Goal: Task Accomplishment & Management: Manage account settings

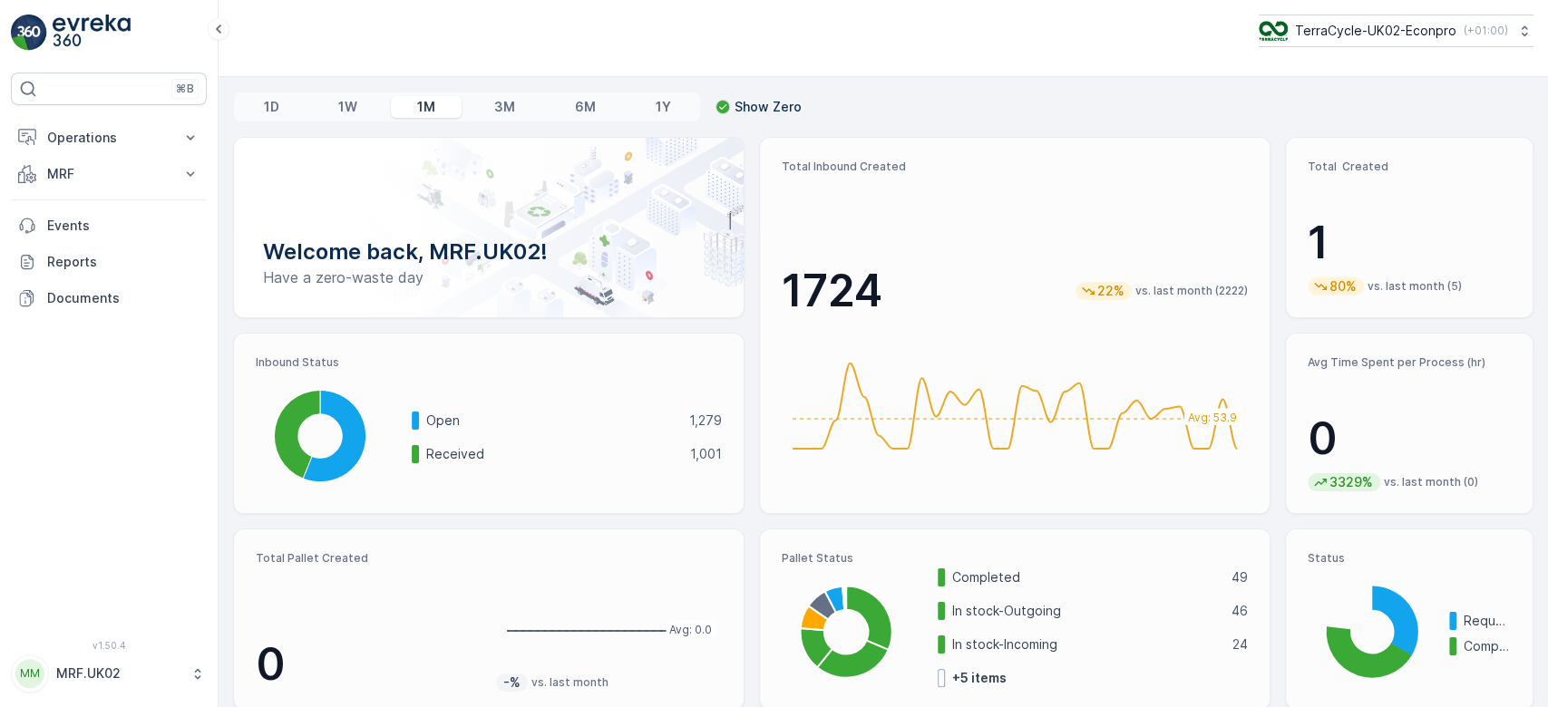
drag, startPoint x: 0, startPoint y: 0, endPoint x: 387, endPoint y: 403, distance: 558.5
click at [58, 181] on p "MRF" at bounding box center [108, 174] width 123 height 18
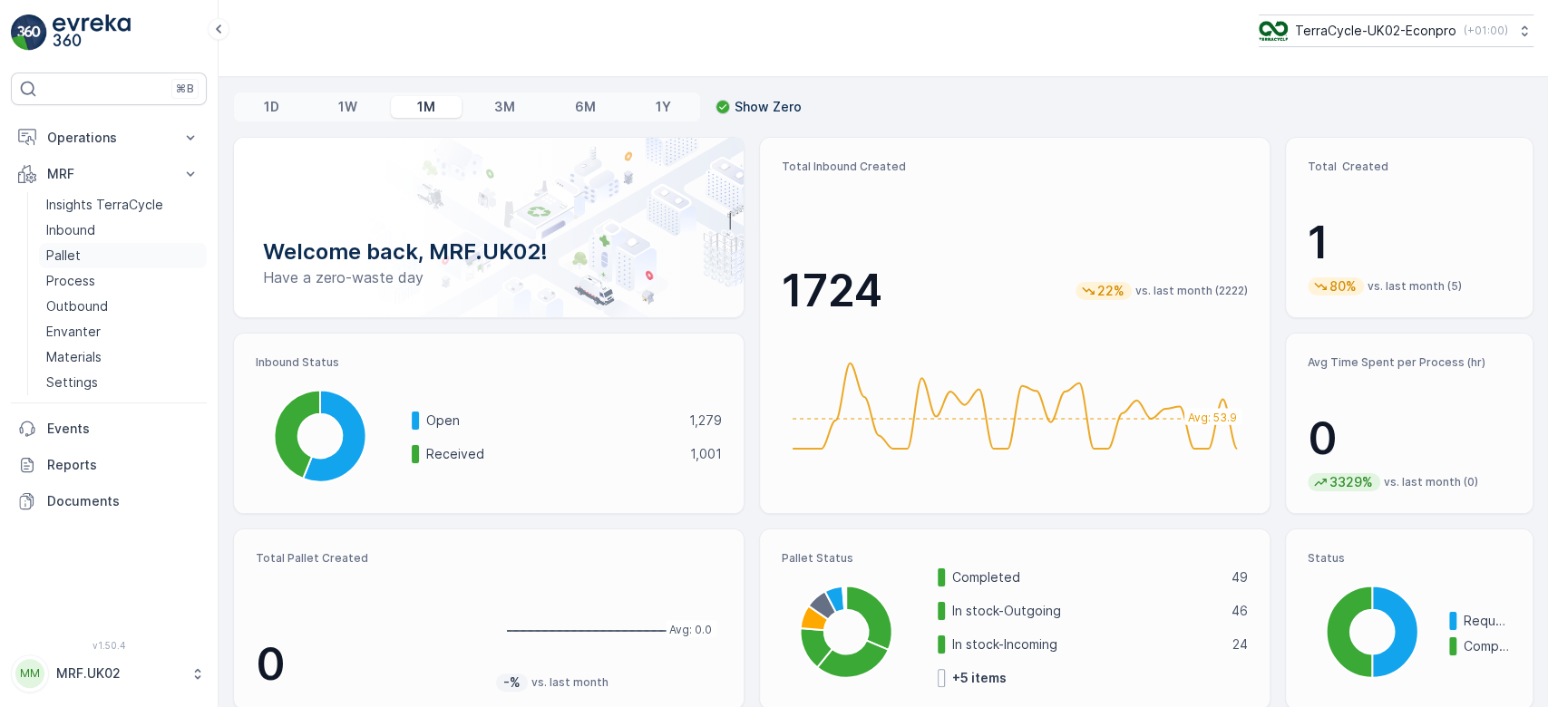
click at [81, 250] on link "Pallet" at bounding box center [123, 255] width 168 height 25
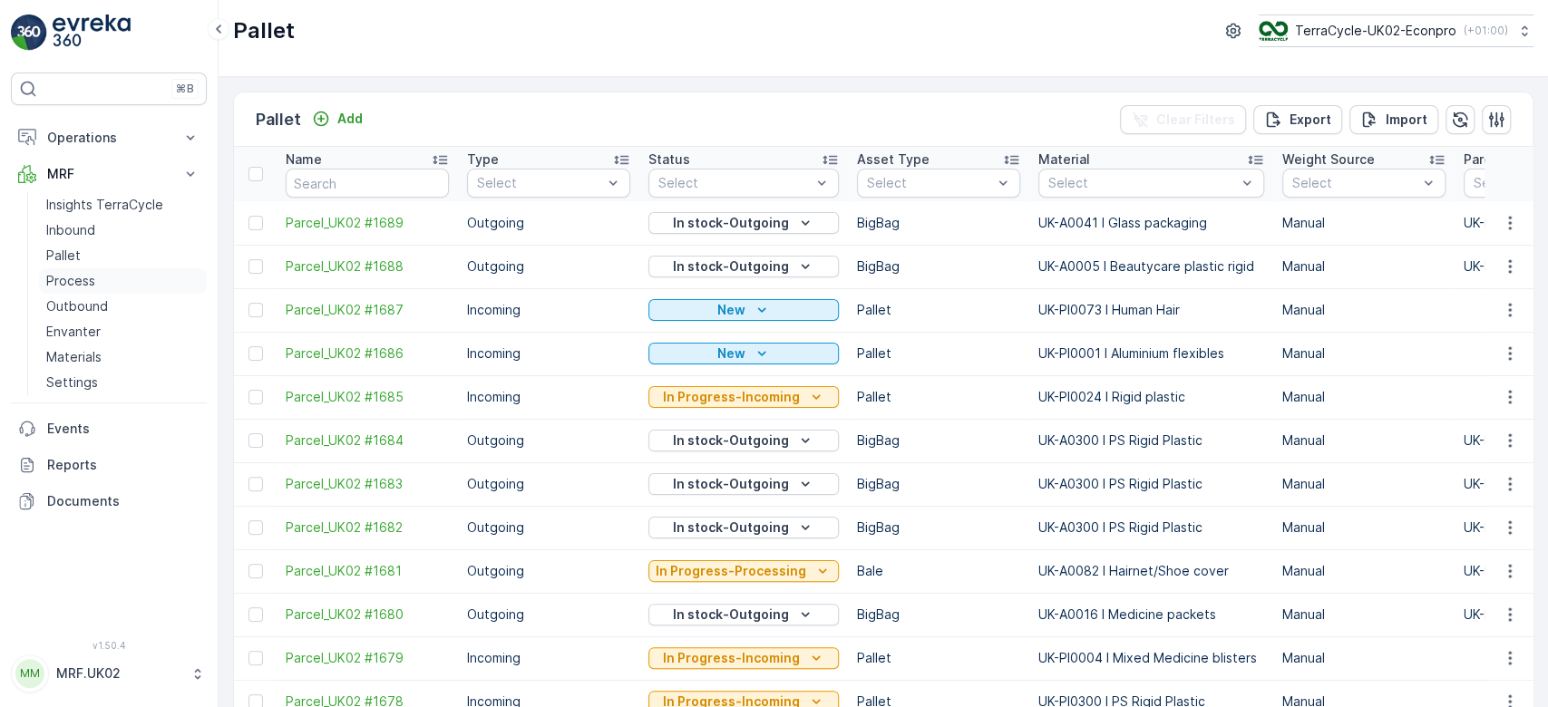
click at [89, 278] on p "Process" at bounding box center [70, 281] width 49 height 18
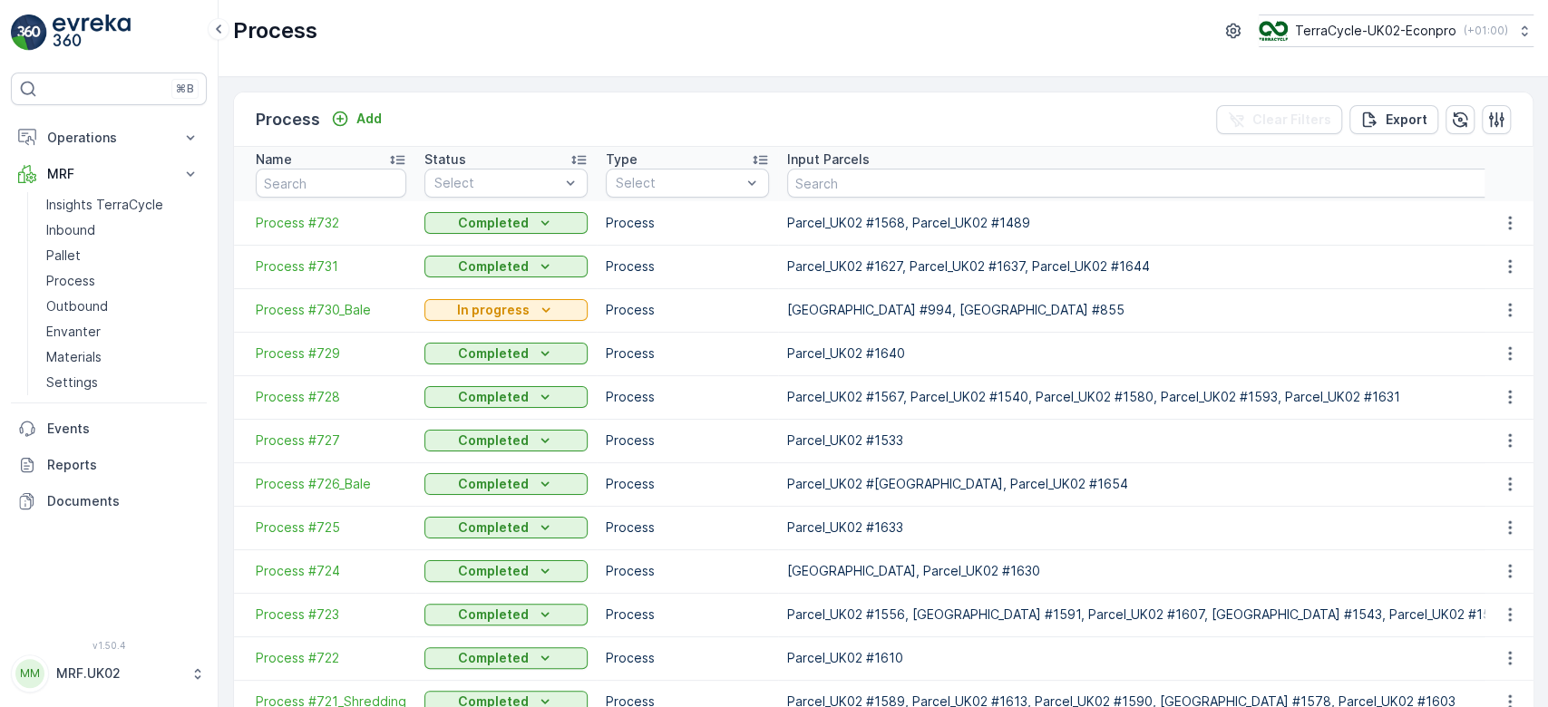
click at [336, 306] on span "Process #730_Bale" at bounding box center [331, 310] width 150 height 18
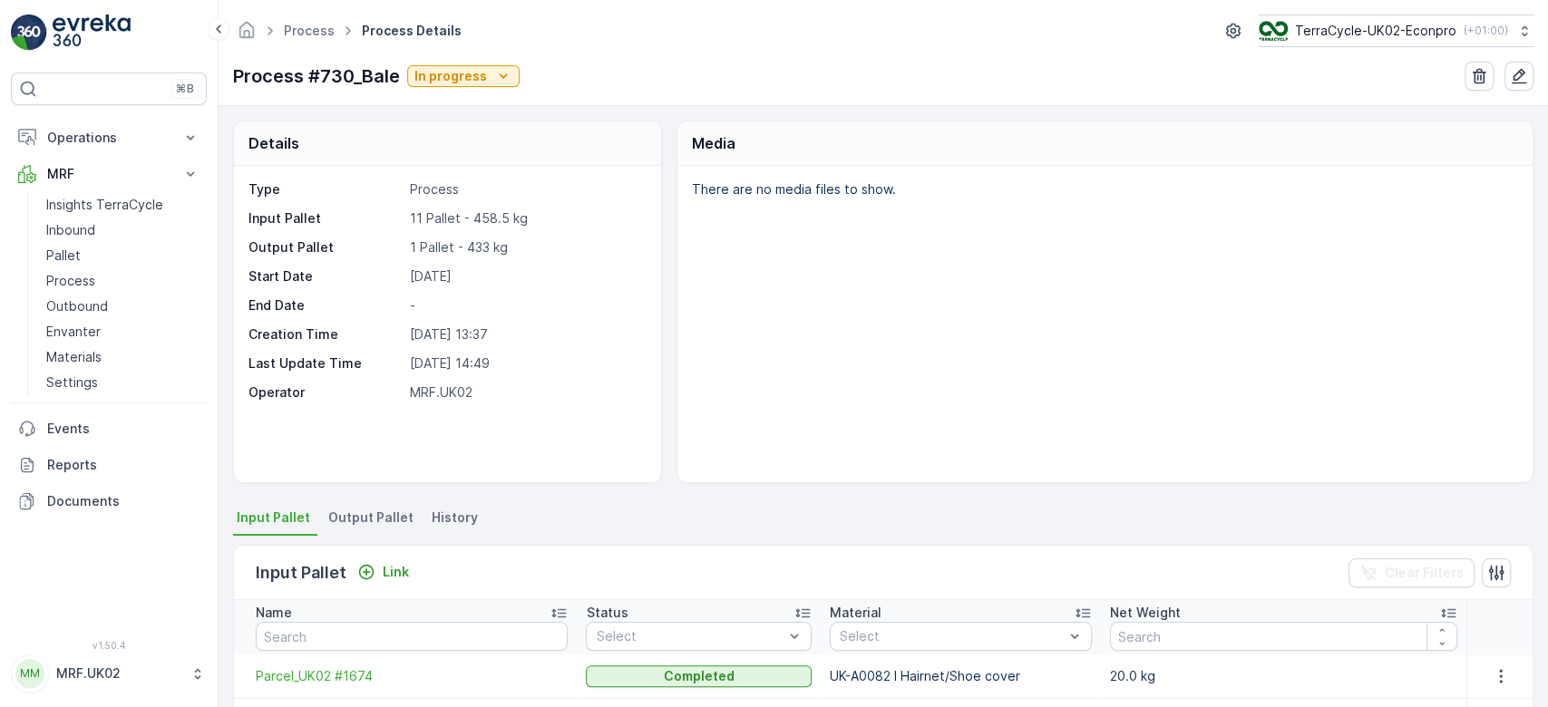
click at [857, 366] on div "There are no media files to show." at bounding box center [1104, 324] width 855 height 316
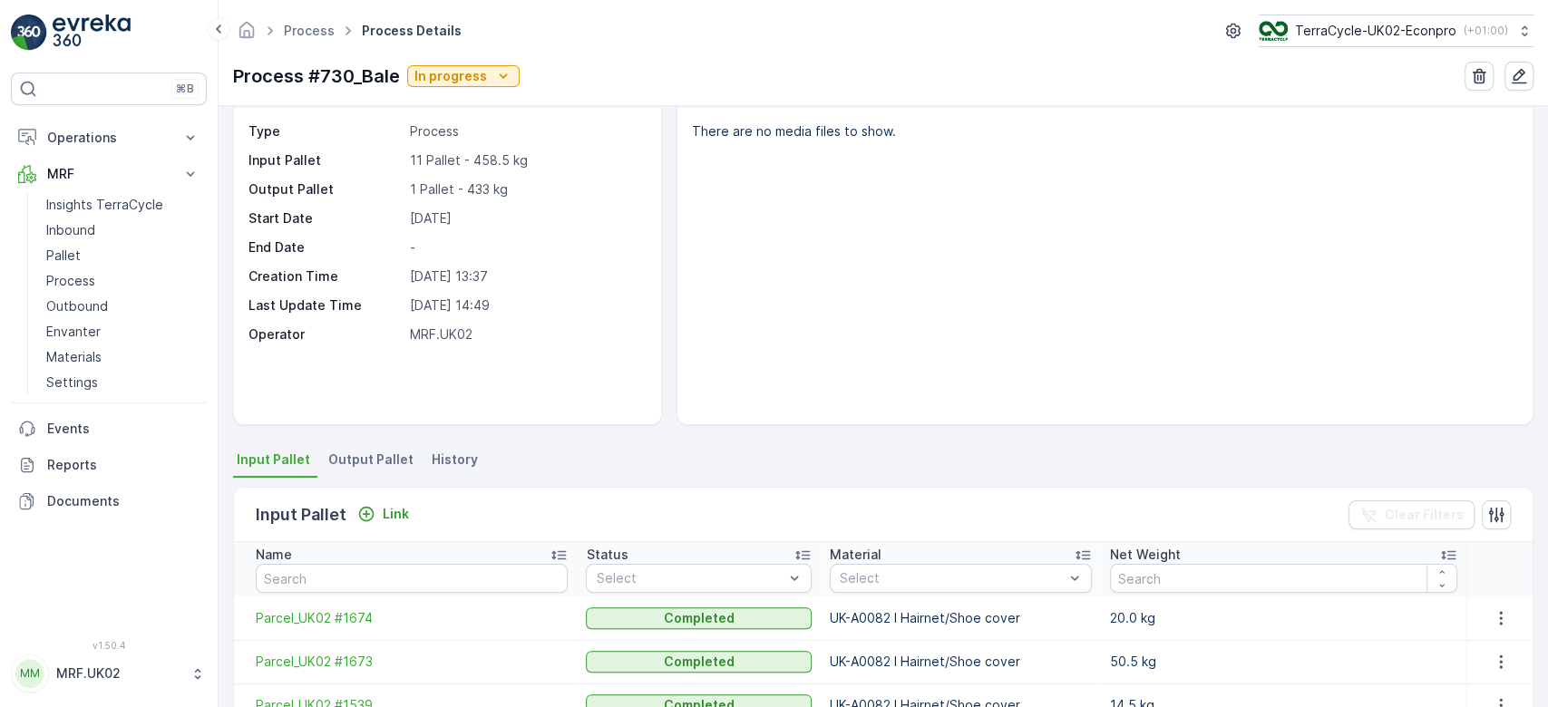
scroll to position [22, 0]
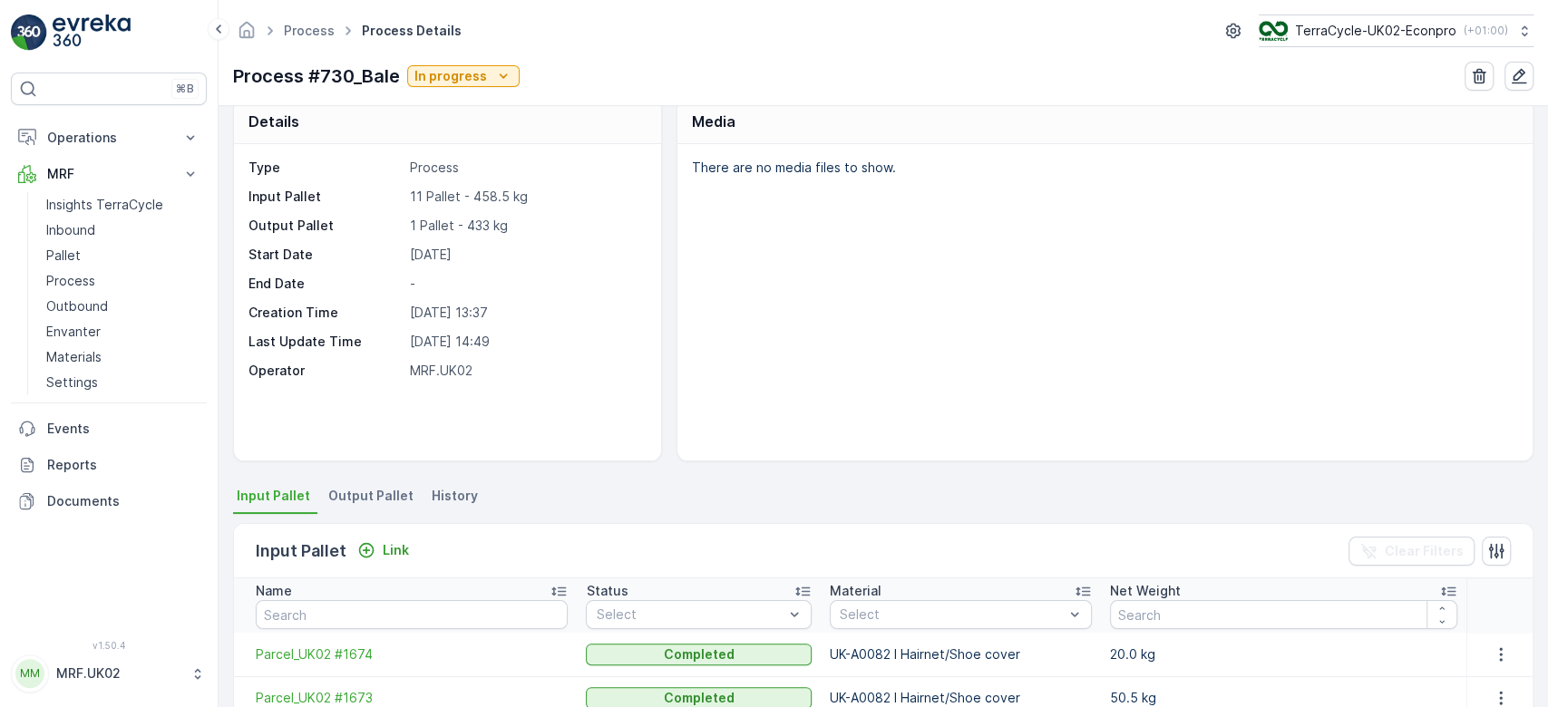
click at [380, 497] on span "Output Pallet" at bounding box center [370, 496] width 85 height 18
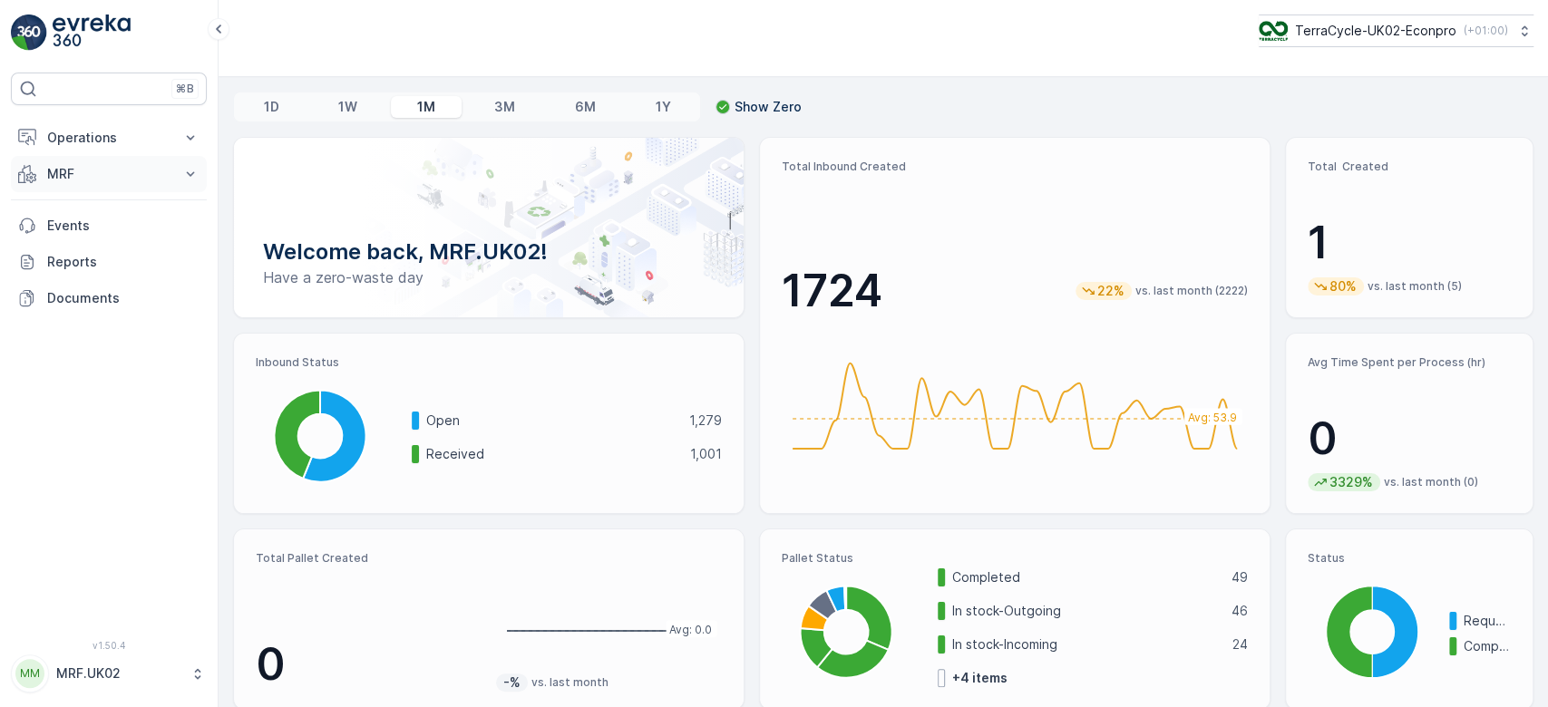
click at [65, 172] on p "MRF" at bounding box center [108, 174] width 123 height 18
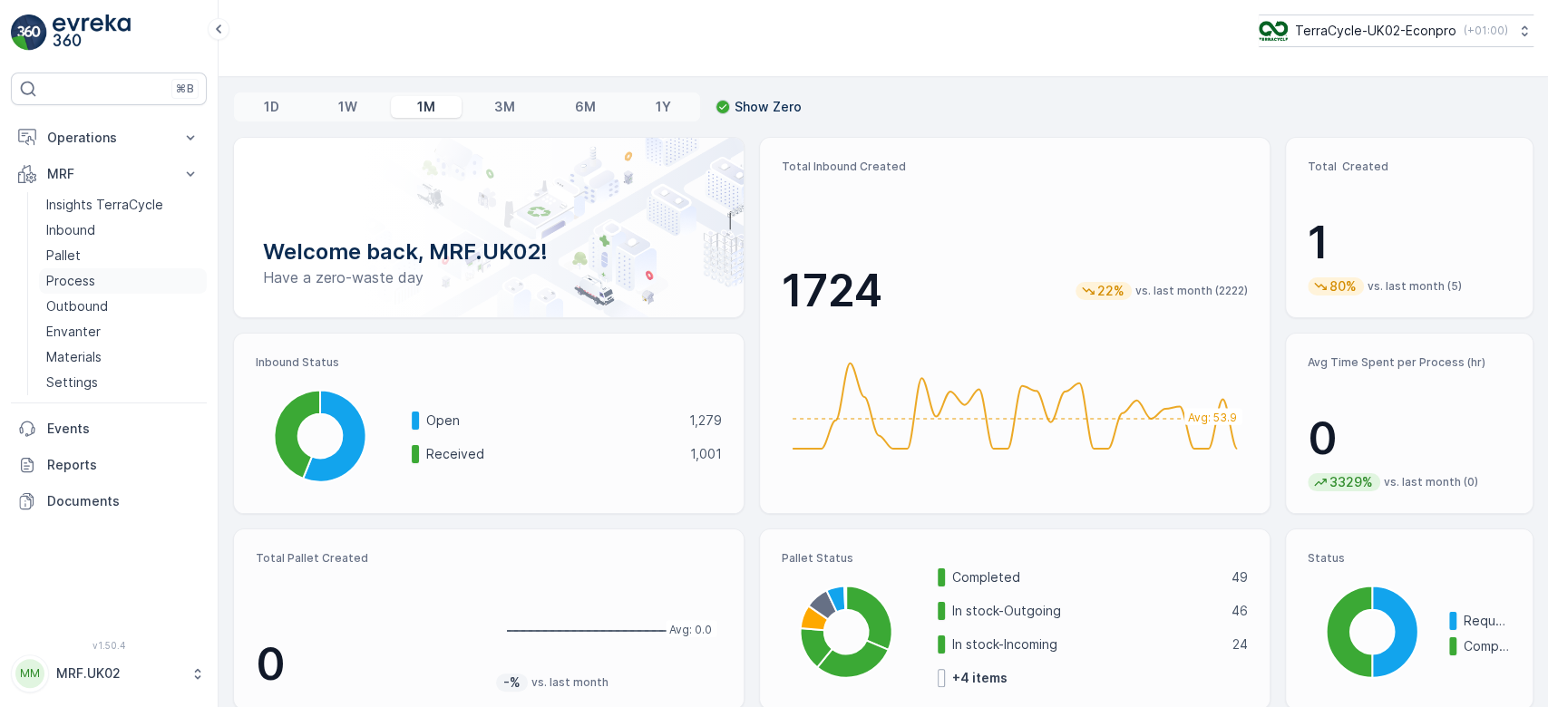
click at [105, 277] on link "Process" at bounding box center [123, 280] width 168 height 25
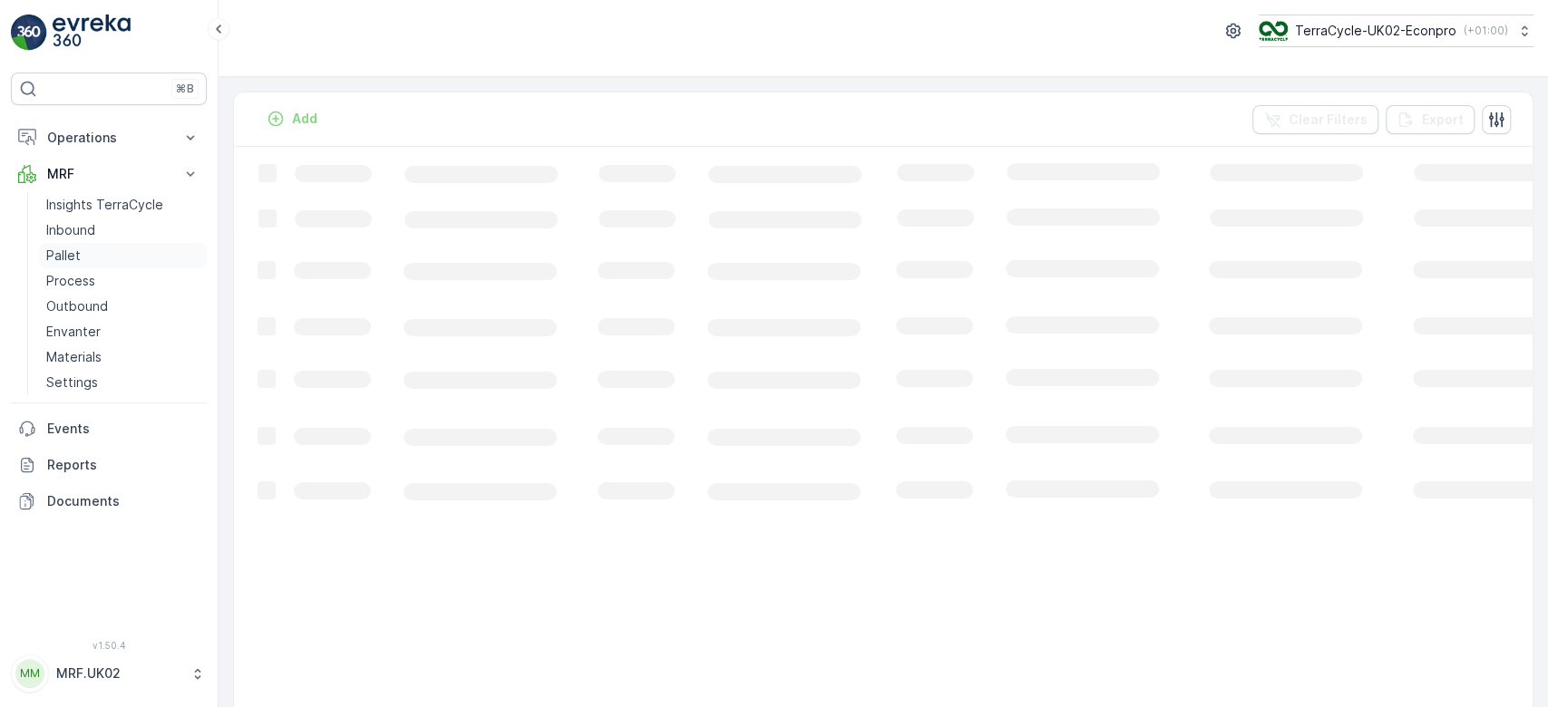
click at [75, 250] on p "Pallet" at bounding box center [63, 256] width 34 height 18
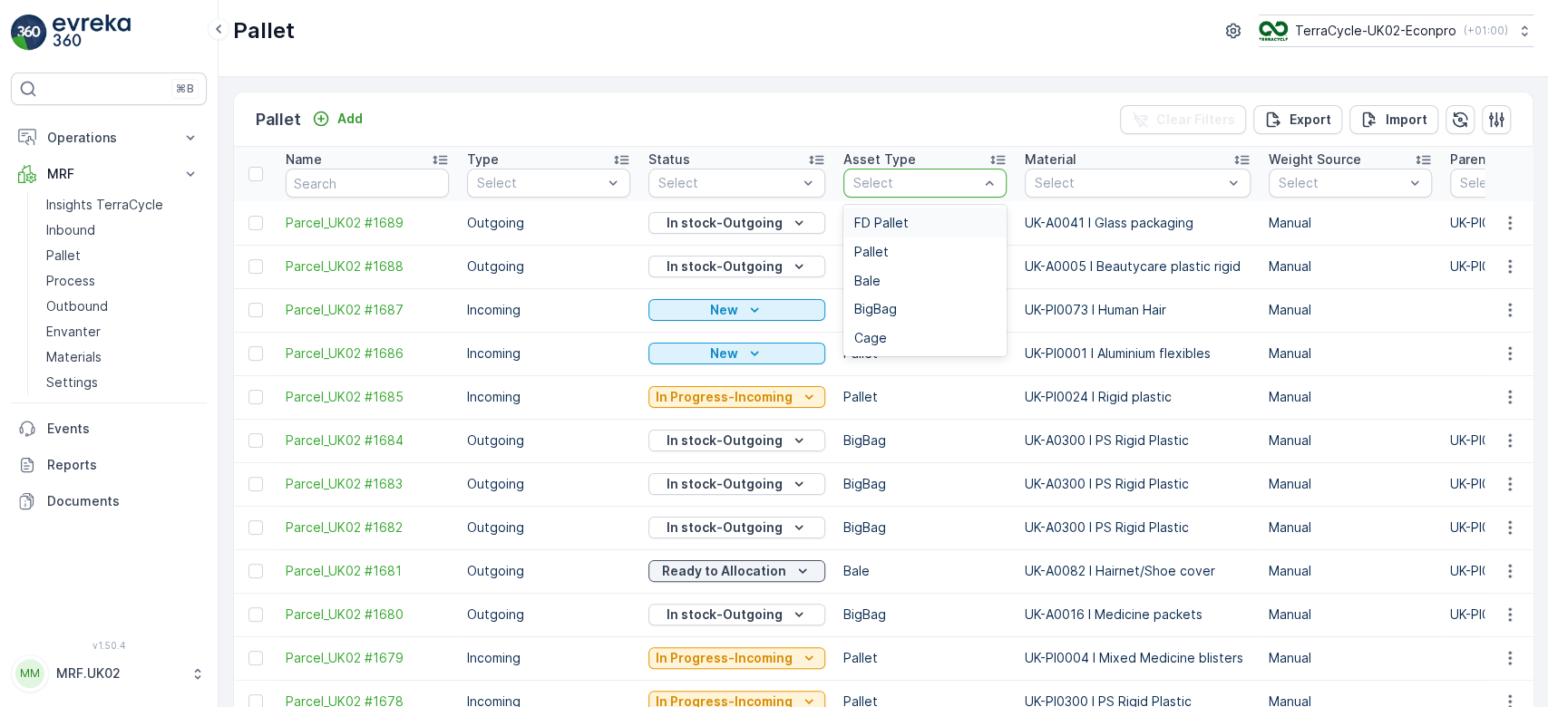
click at [929, 222] on div "FD Pallet" at bounding box center [924, 223] width 141 height 15
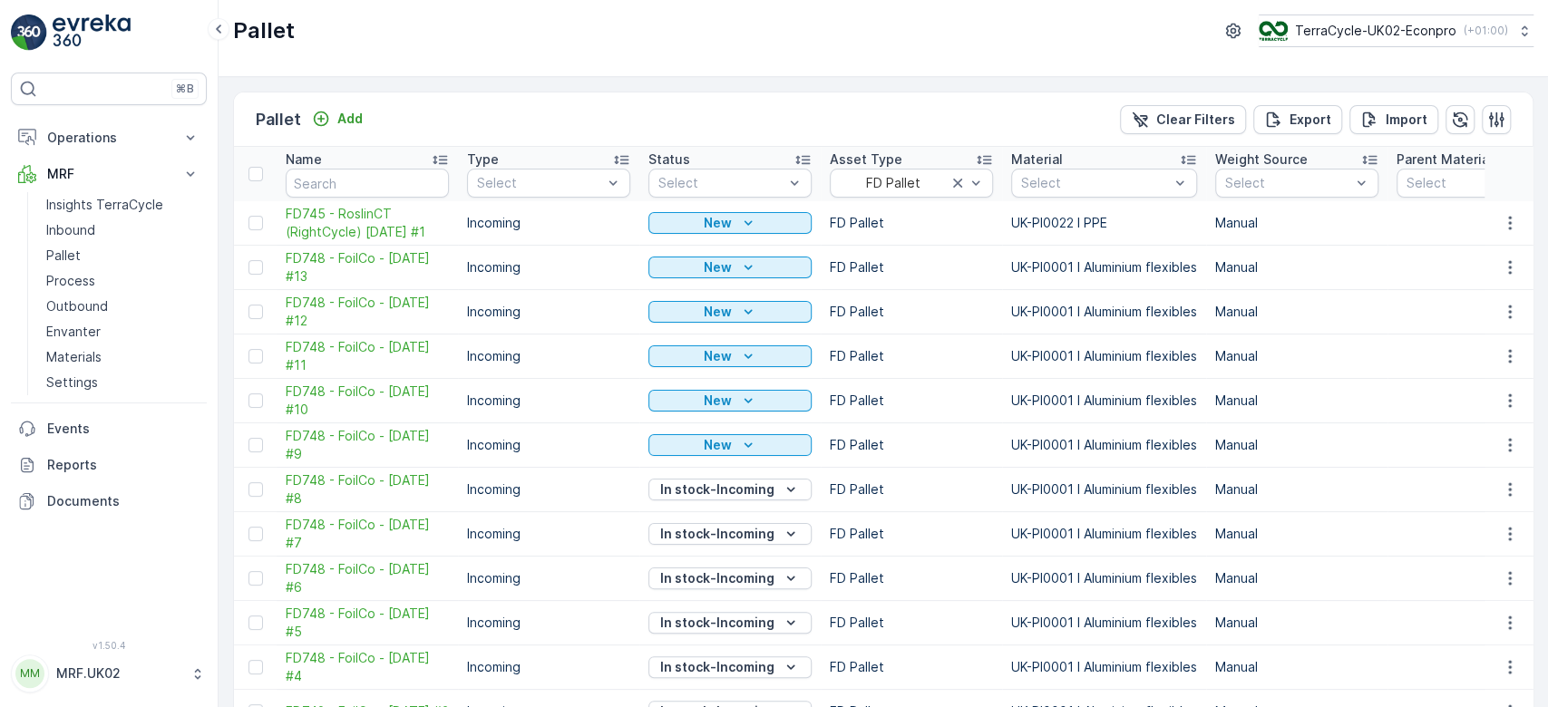
click at [316, 185] on input "text" at bounding box center [367, 183] width 163 height 29
type input "fd"
click at [316, 185] on input "fd" at bounding box center [367, 183] width 163 height 29
type input "fd745"
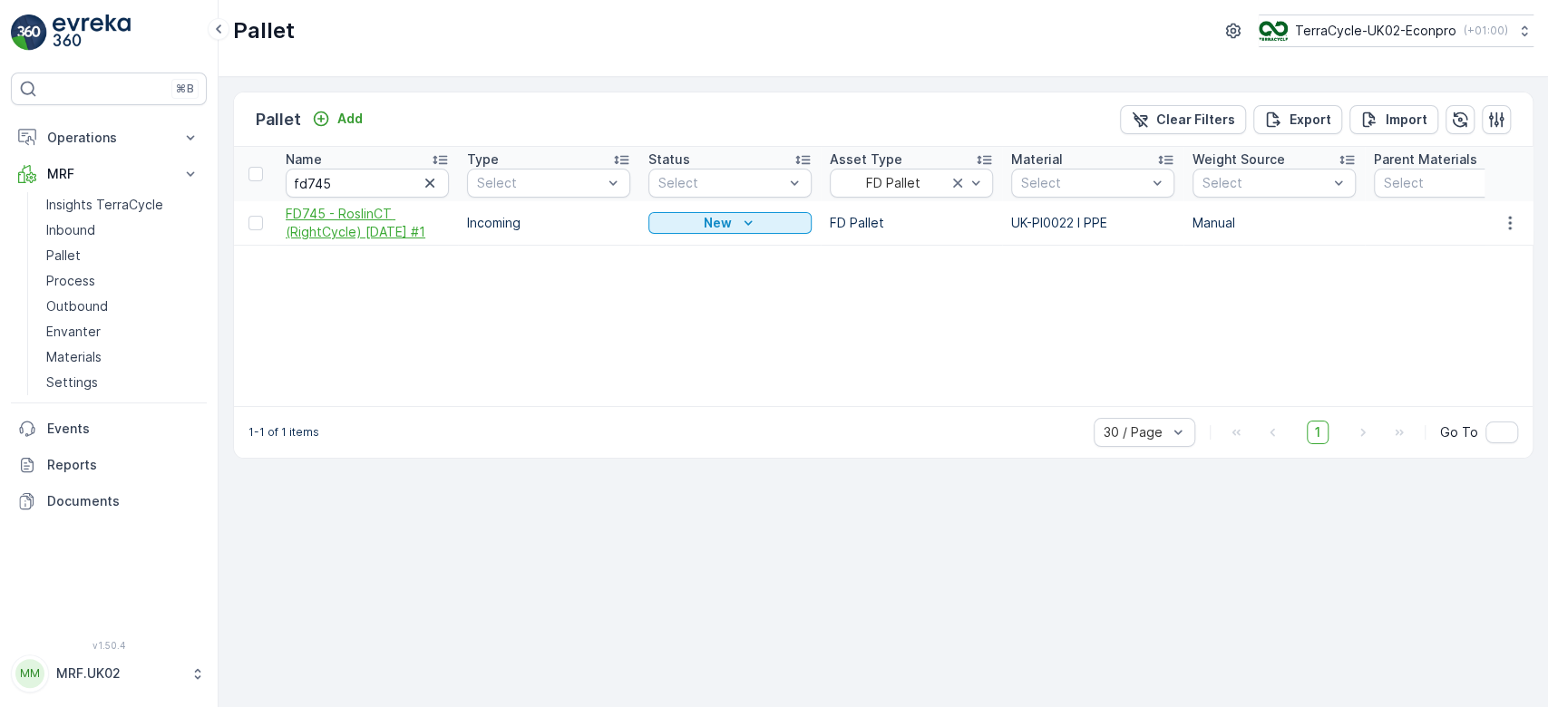
click at [339, 222] on span "FD745 - RoslinCT (RightCycle) 16.06.2025 #1" at bounding box center [367, 223] width 163 height 36
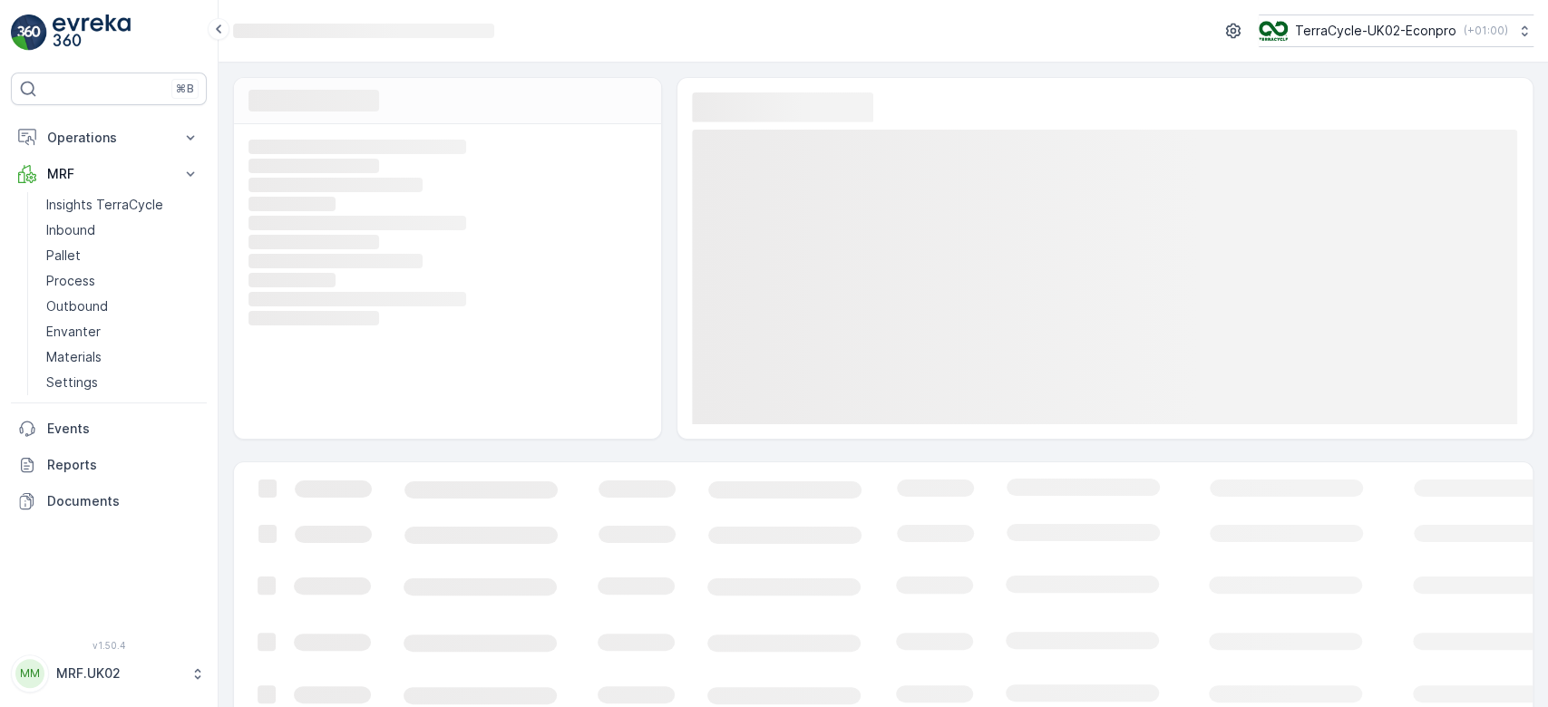
click at [339, 222] on rect at bounding box center [444, 223] width 393 height 16
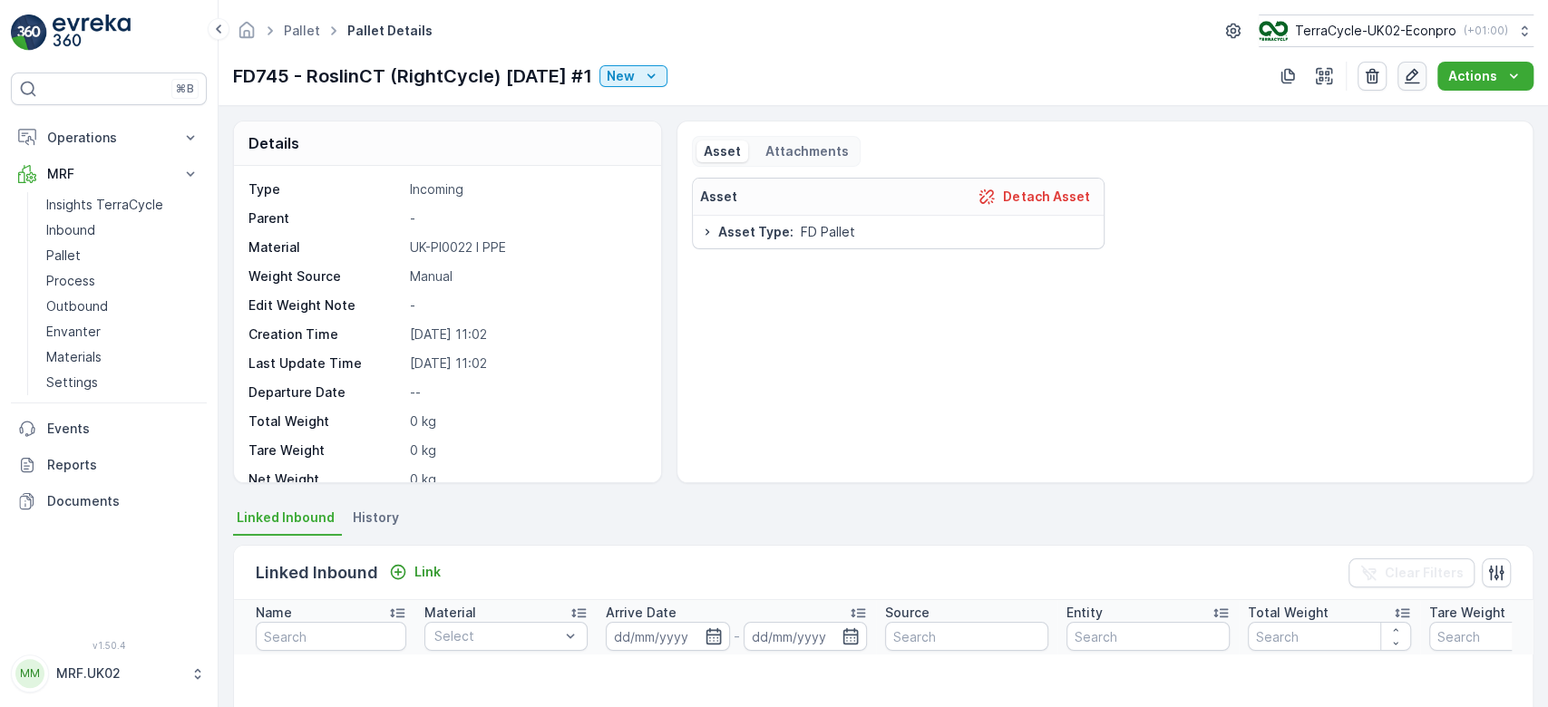
click at [1414, 73] on icon "button" at bounding box center [1411, 76] width 15 height 15
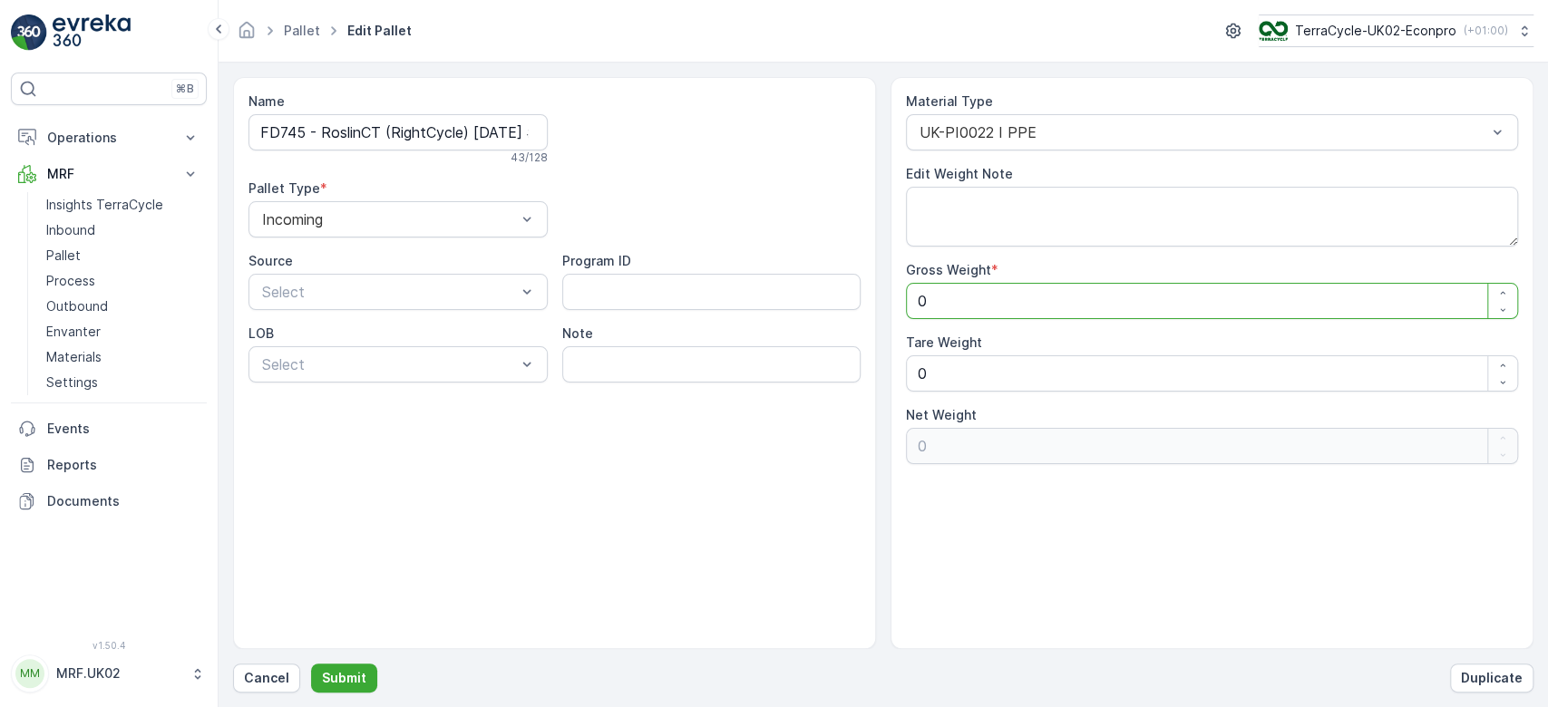
click at [1001, 306] on Weight "0" at bounding box center [1212, 301] width 612 height 36
type Weight "1"
type Weight "10"
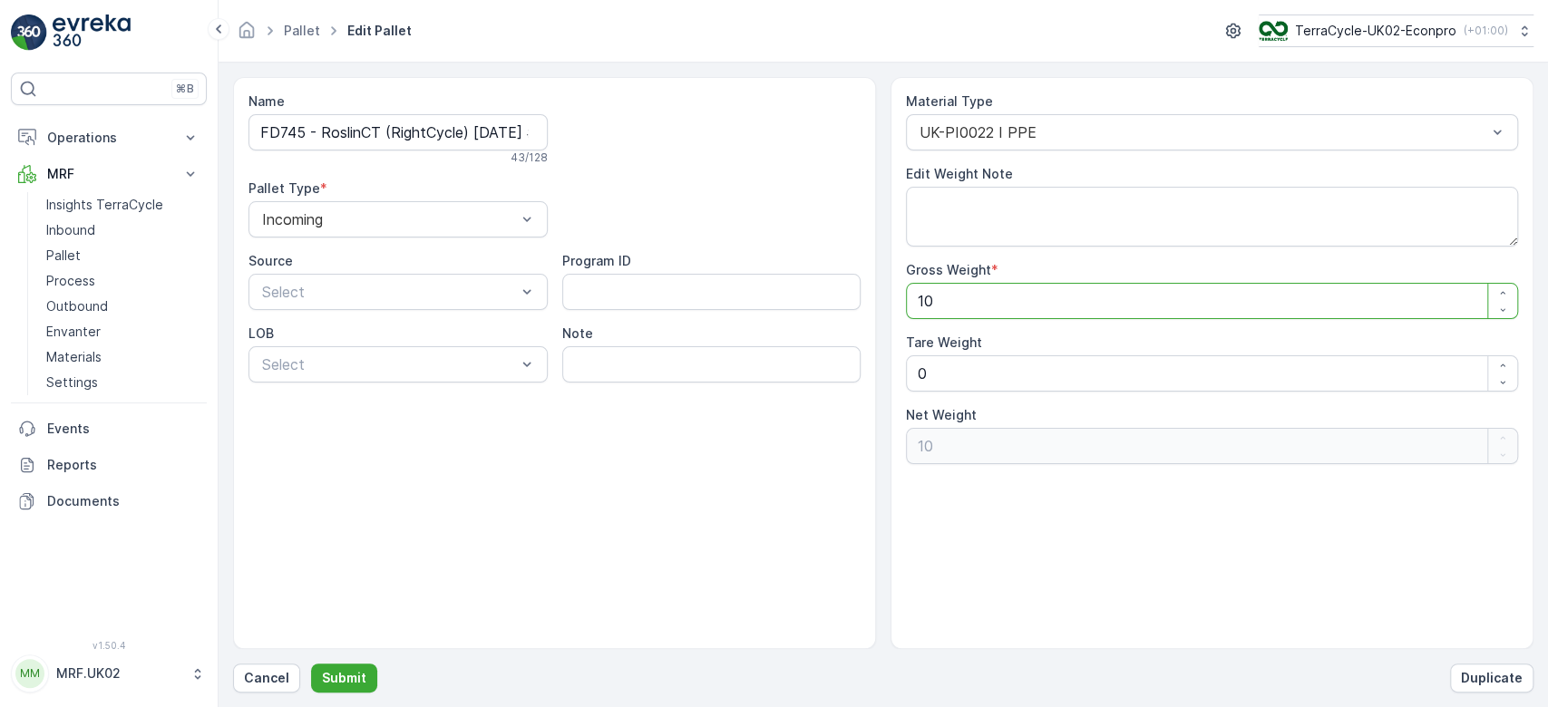
type Weight "108"
click at [948, 370] on Weight "0" at bounding box center [1212, 373] width 612 height 36
type Weight "0"
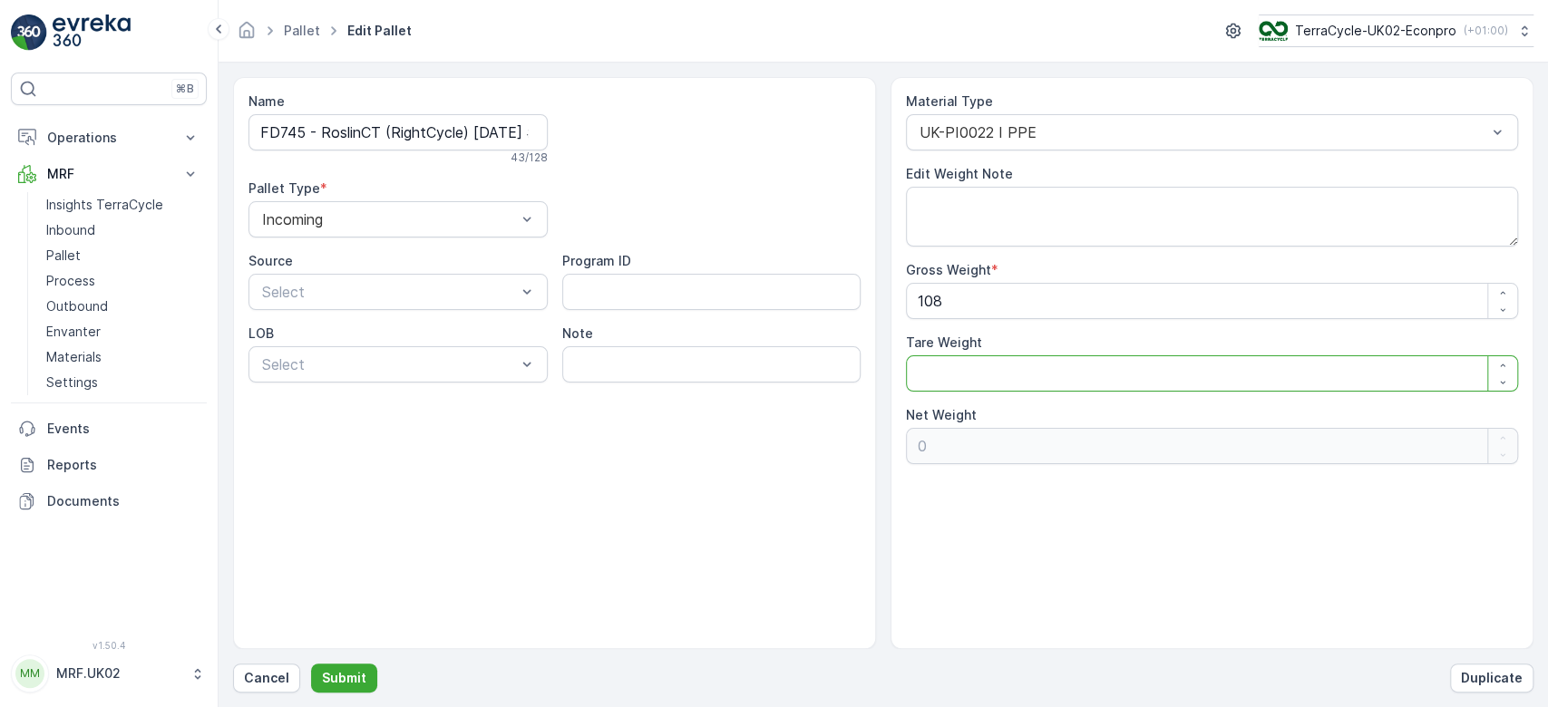
type Weight "1"
type Weight "107"
type Weight "17"
type Weight "91"
type Weight "17"
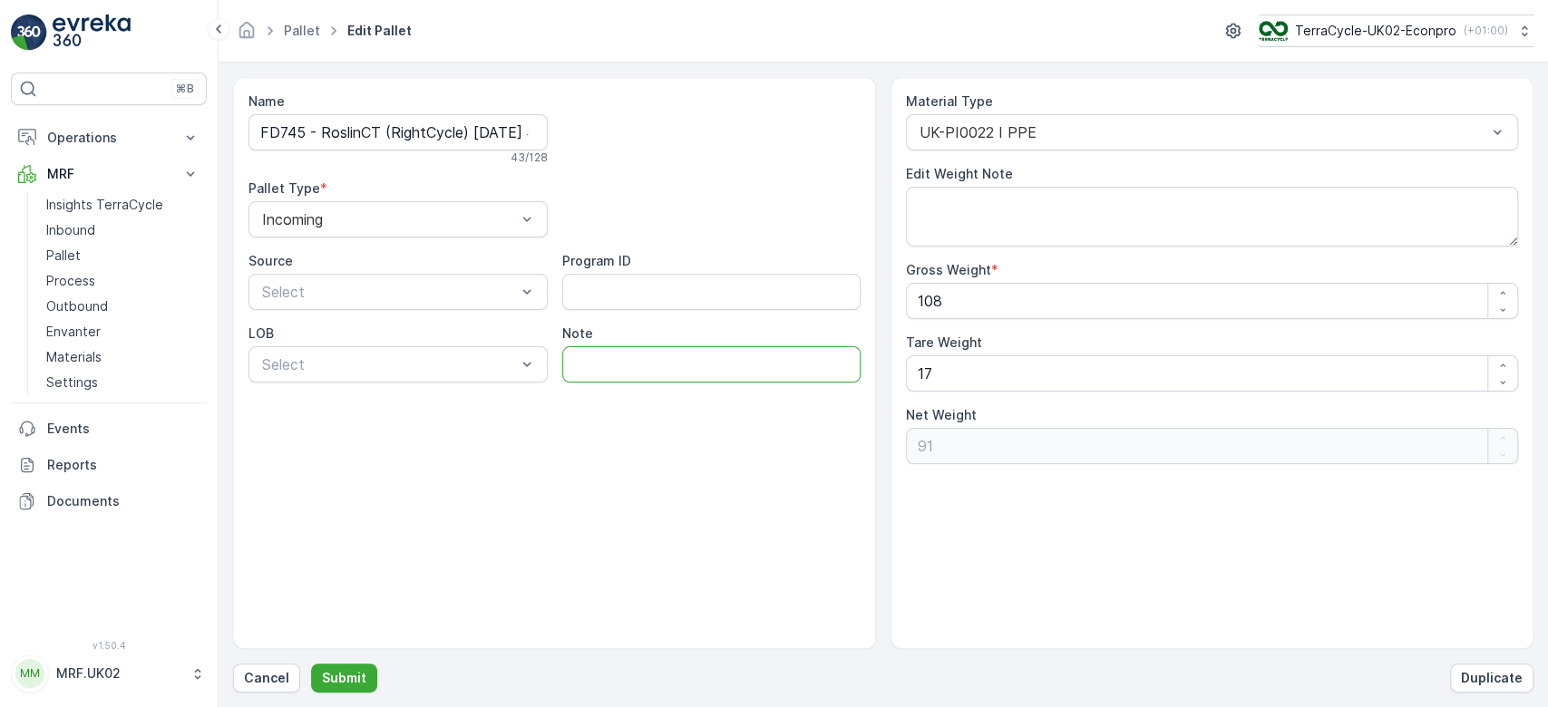
click at [601, 369] on input "Note" at bounding box center [711, 364] width 299 height 36
type input "fd"
click at [334, 689] on button "Submit" at bounding box center [344, 678] width 66 height 29
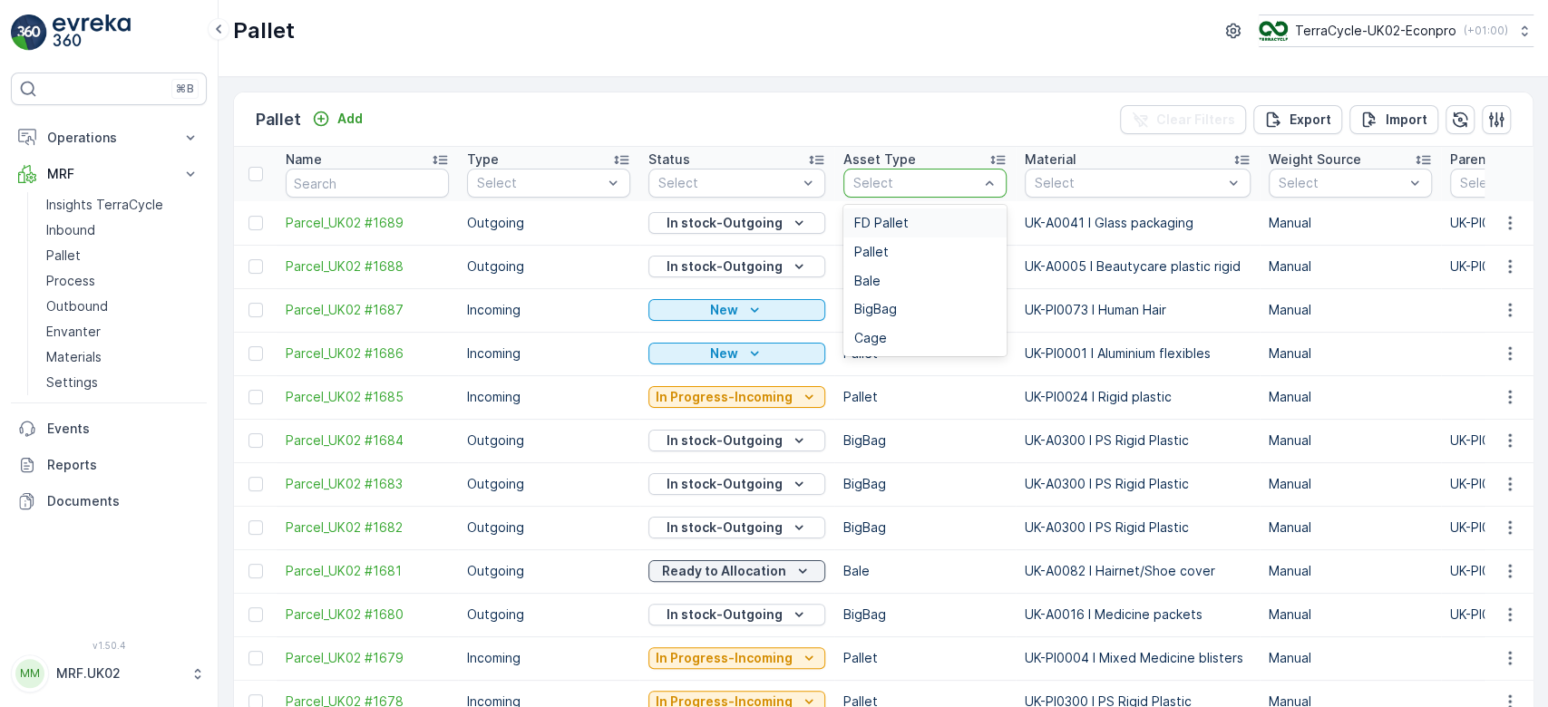
click at [899, 217] on span "FD Pallet" at bounding box center [881, 223] width 54 height 15
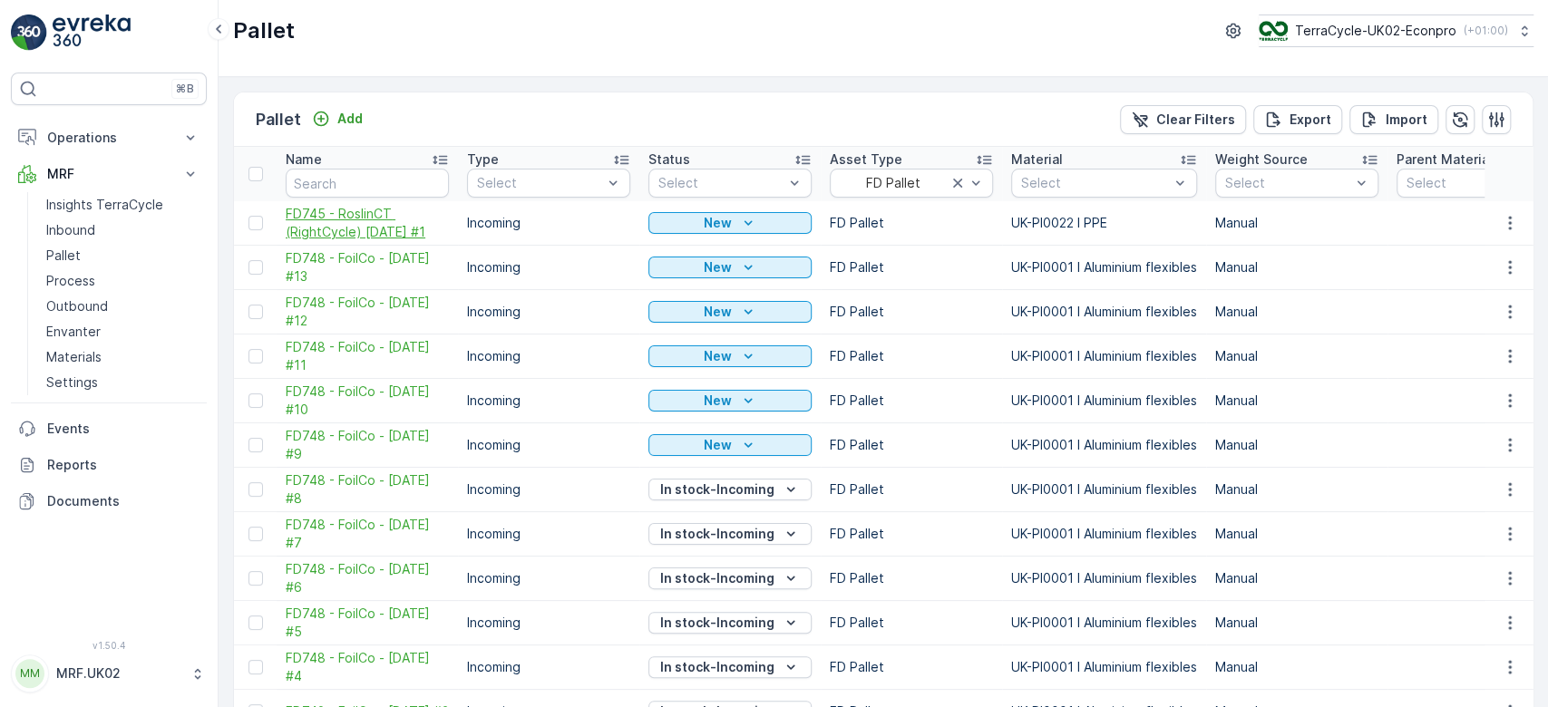
click at [371, 221] on span "FD745 - RoslinCT (RightCycle) 16.06.2025 #1" at bounding box center [367, 223] width 163 height 36
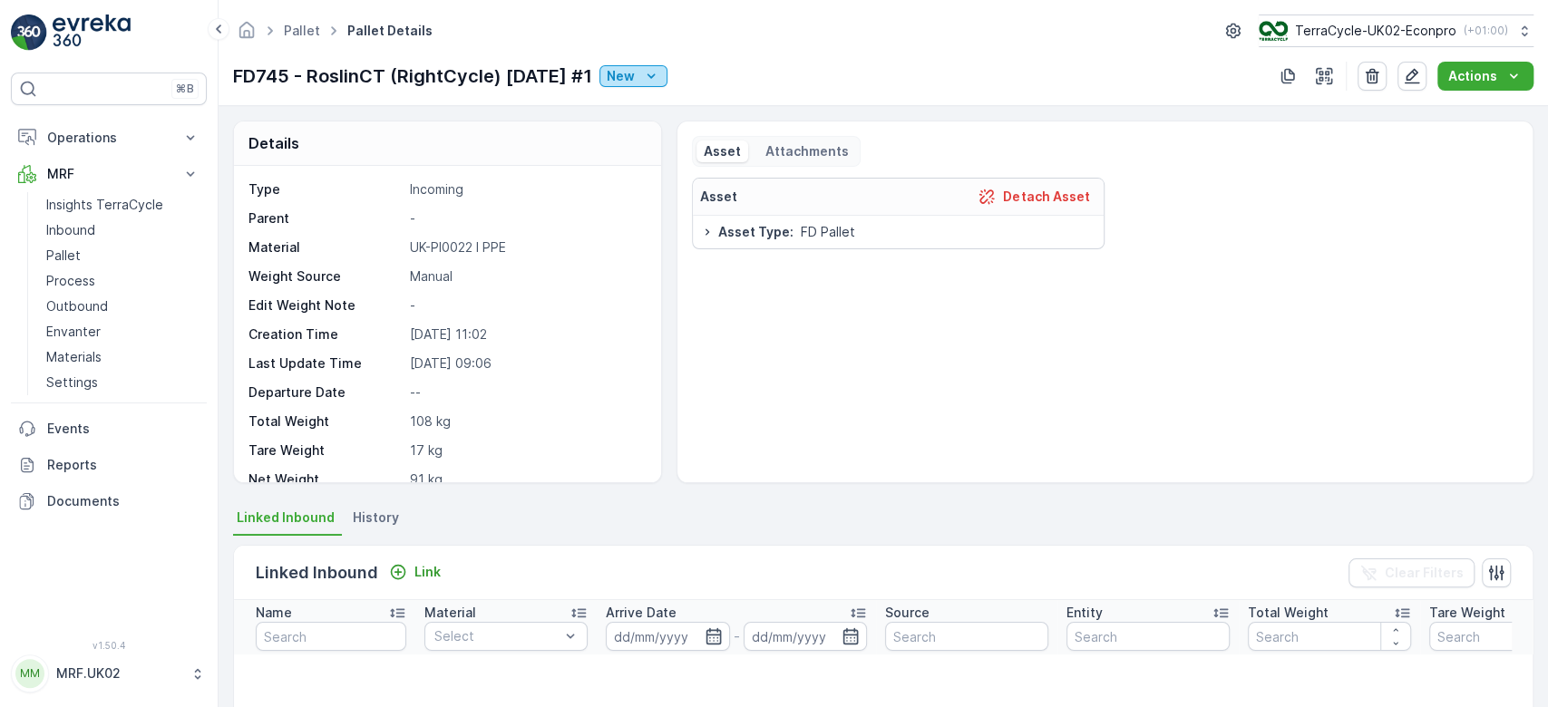
click at [660, 73] on div "New" at bounding box center [633, 76] width 53 height 18
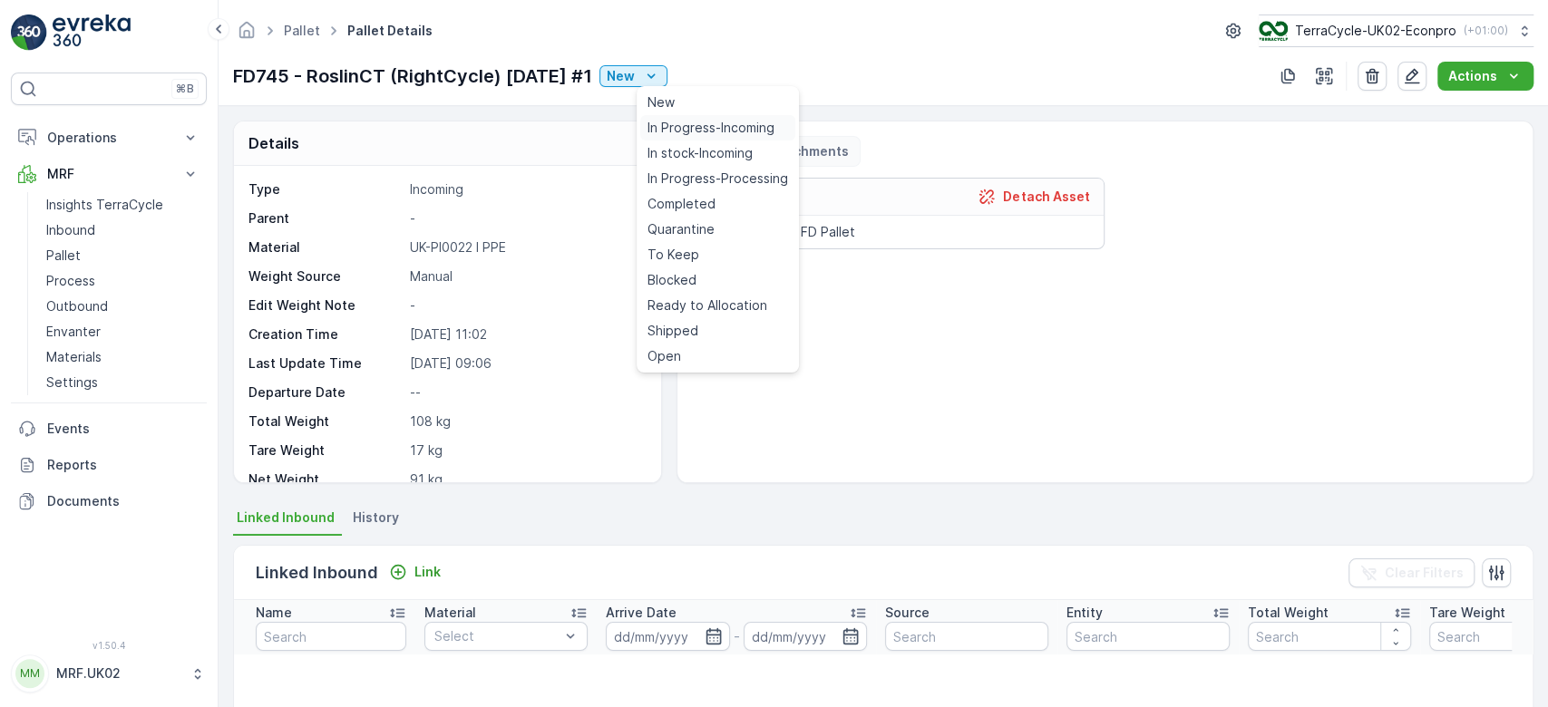
click at [757, 125] on span "In Progress-Incoming" at bounding box center [710, 128] width 127 height 18
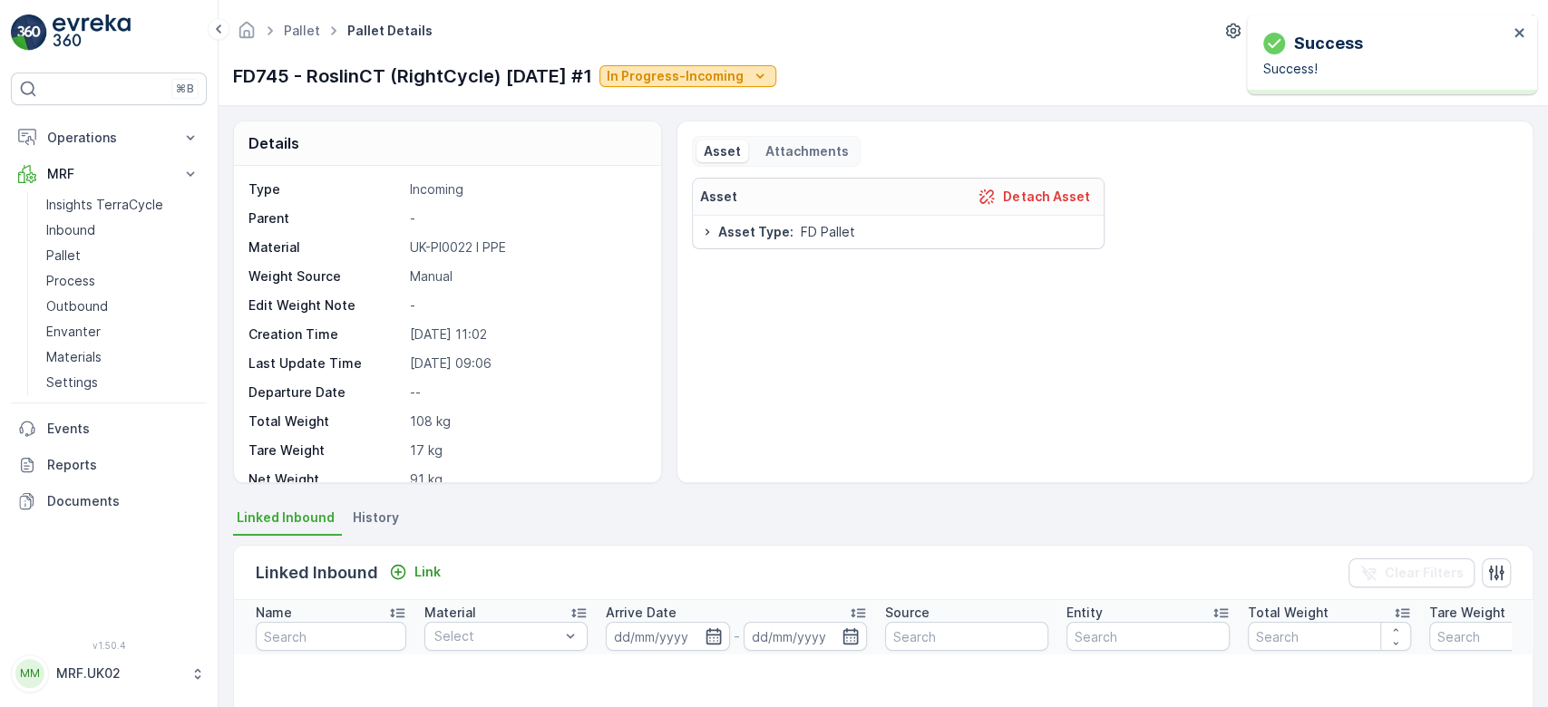
click at [709, 73] on p "In Progress-Incoming" at bounding box center [675, 76] width 137 height 18
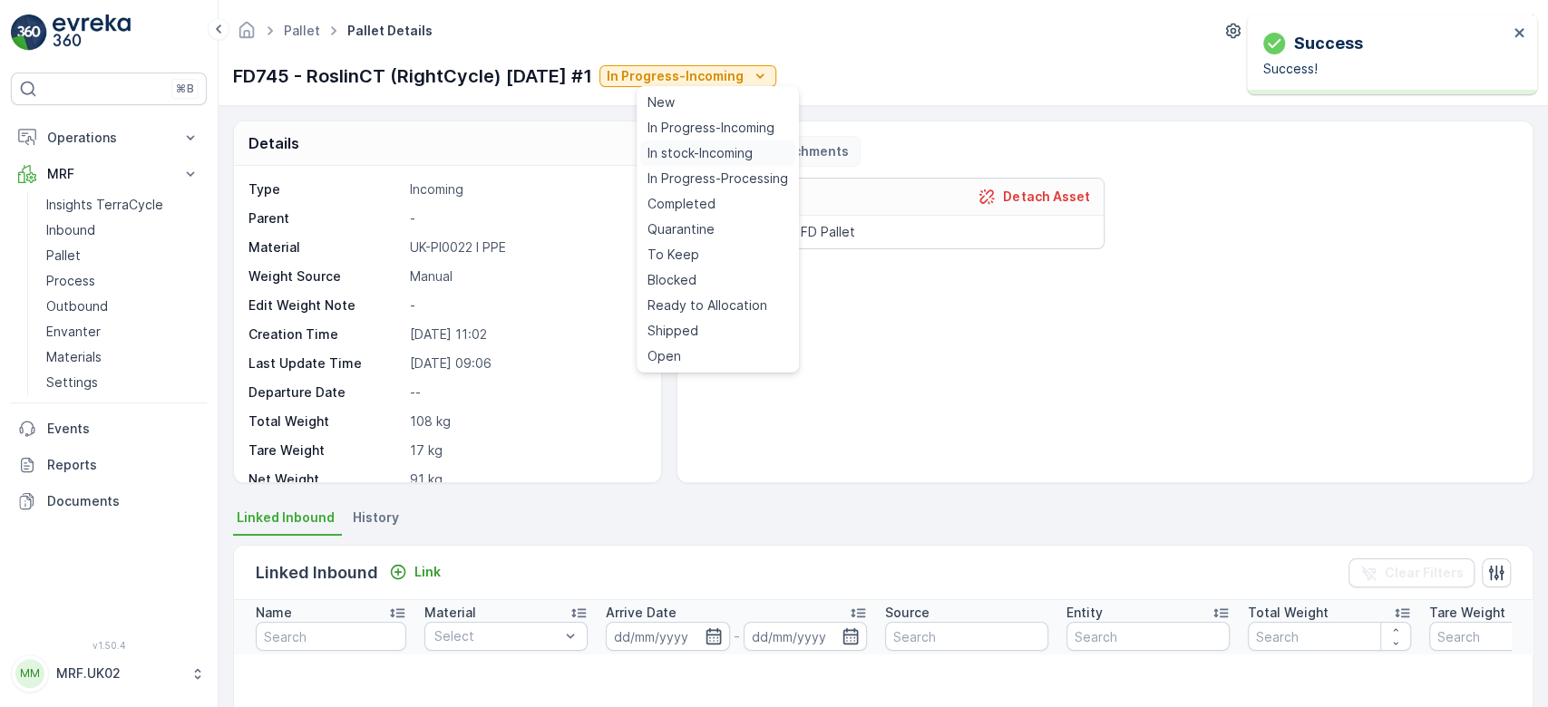
click at [723, 160] on span "In stock-Incoming" at bounding box center [699, 153] width 105 height 18
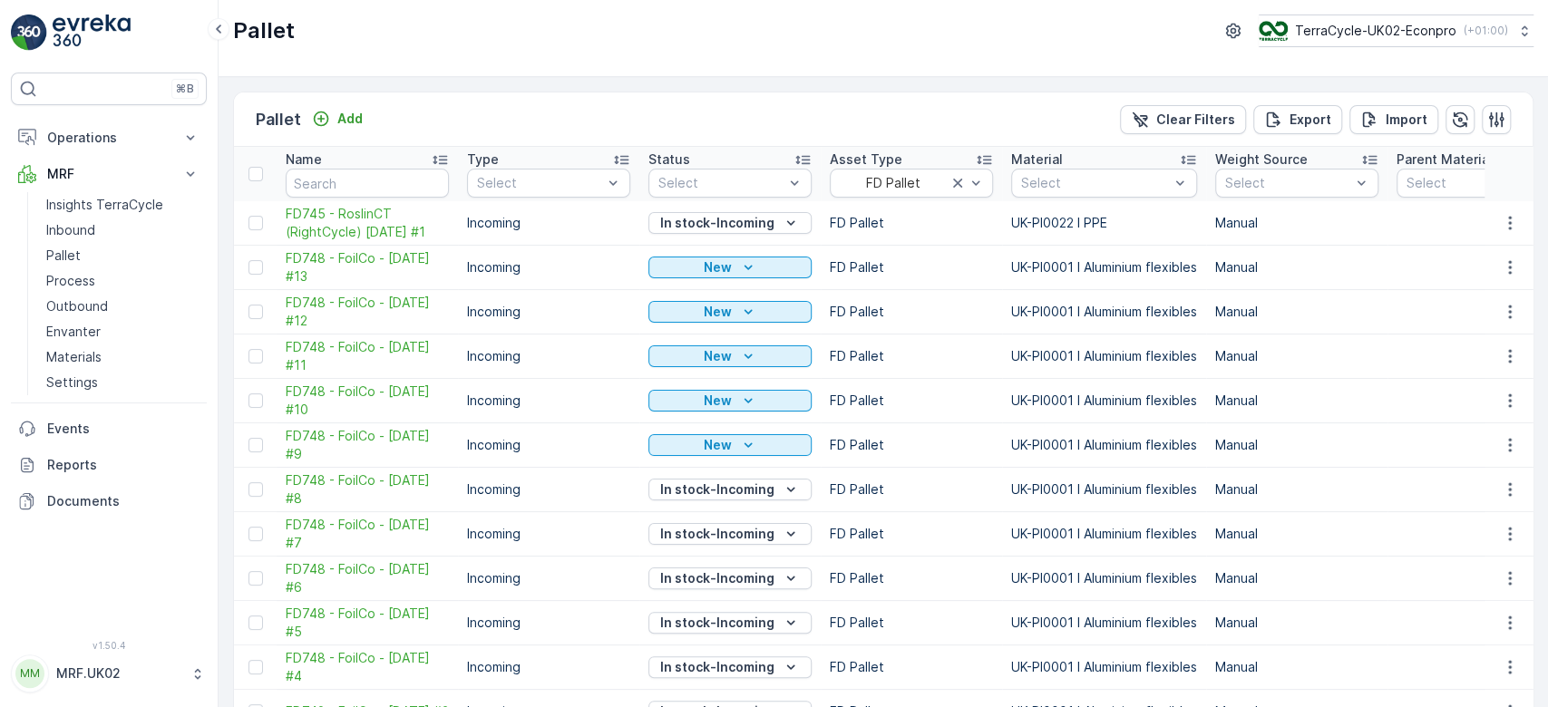
click at [776, 145] on div "Pallet Add Clear Filters Export Import" at bounding box center [883, 119] width 1298 height 54
